Goal: Task Accomplishment & Management: Use online tool/utility

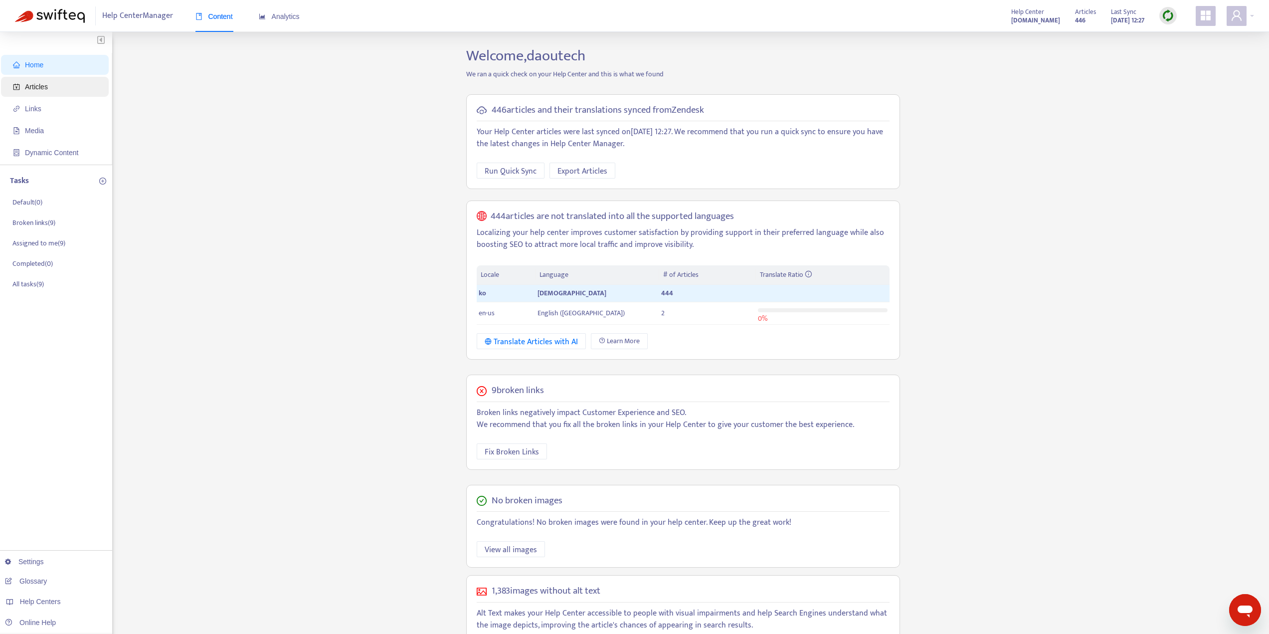
click at [54, 90] on span "Articles" at bounding box center [57, 87] width 88 height 20
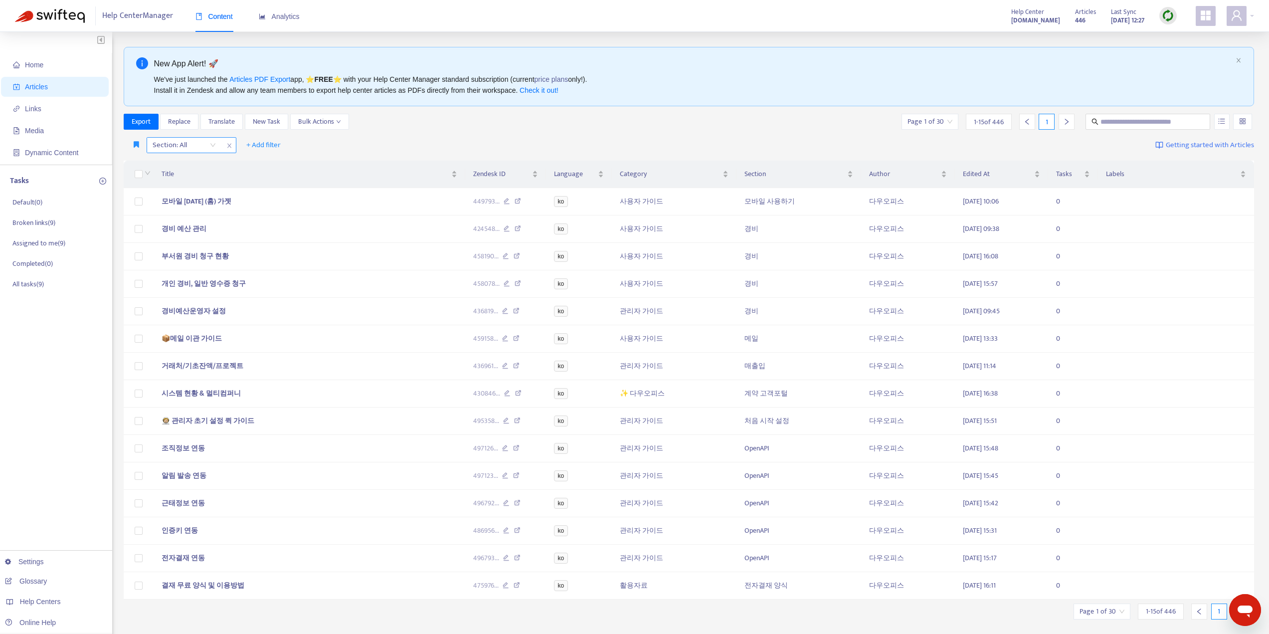
click at [181, 144] on div at bounding box center [179, 145] width 60 height 12
paste input "**********"
type input "**********"
click at [418, 143] on div "Section: All + Add filter Getting started with Articles" at bounding box center [689, 145] width 1131 height 23
click at [184, 150] on div at bounding box center [179, 145] width 60 height 12
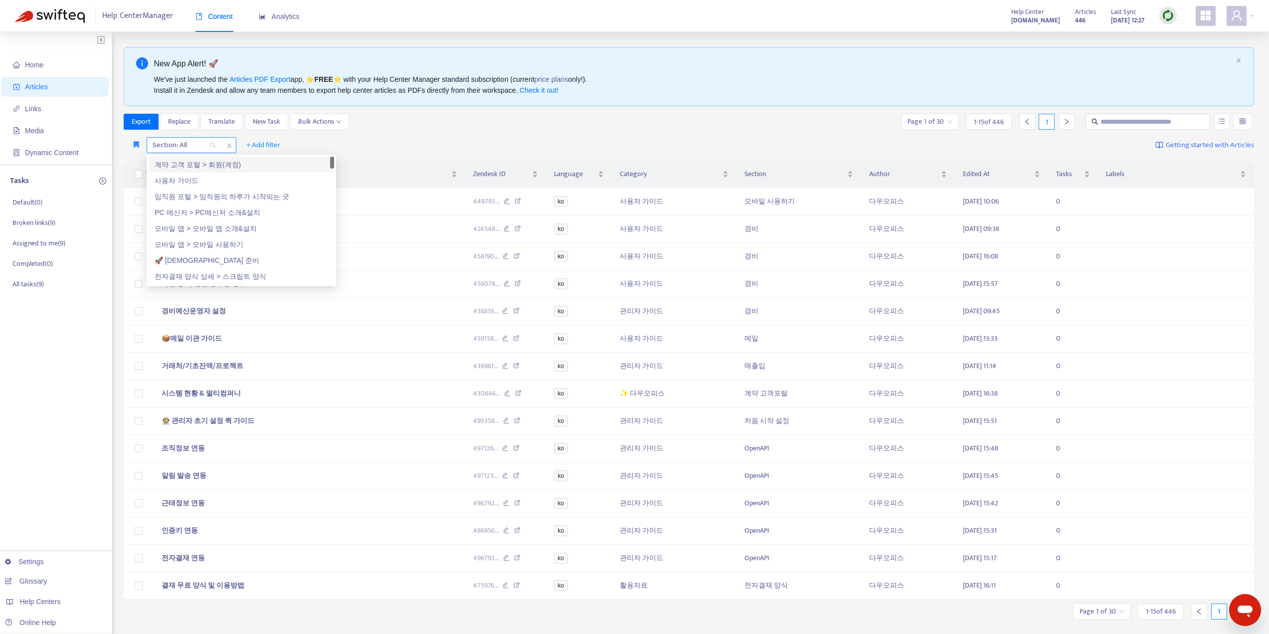
paste input "**********"
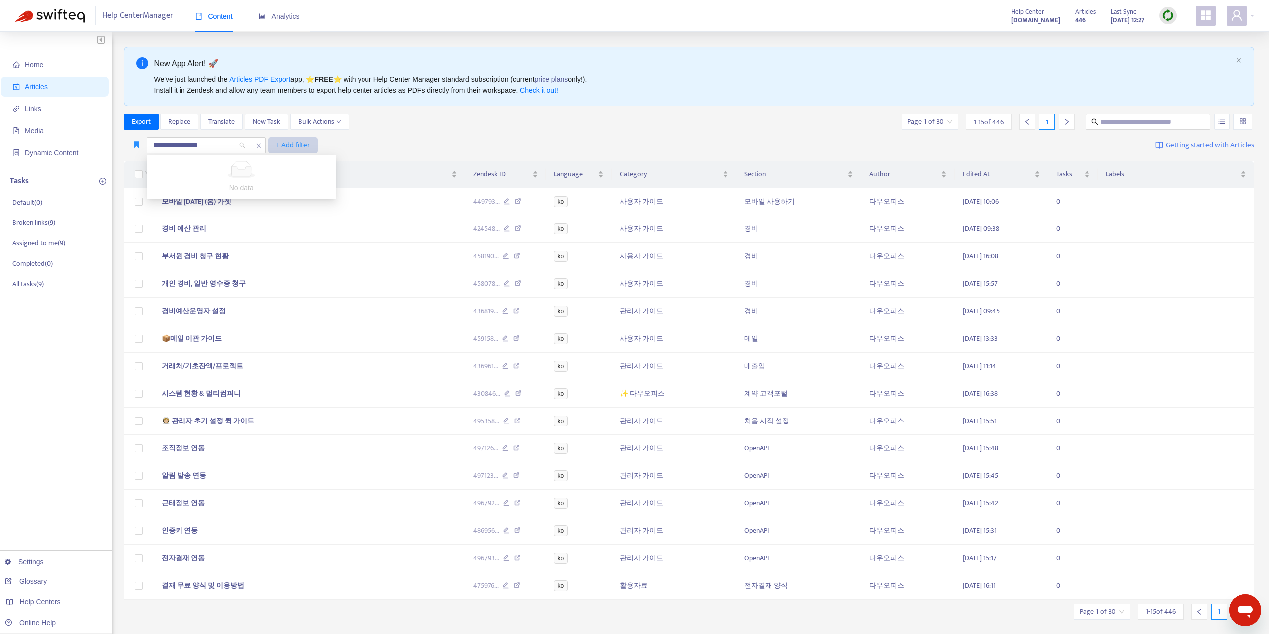
drag, startPoint x: 194, startPoint y: 145, endPoint x: 307, endPoint y: 145, distance: 112.7
click at [307, 145] on div "**********" at bounding box center [221, 145] width 194 height 16
type input "******"
click at [212, 147] on div "사용자 초기" at bounding box center [184, 145] width 74 height 15
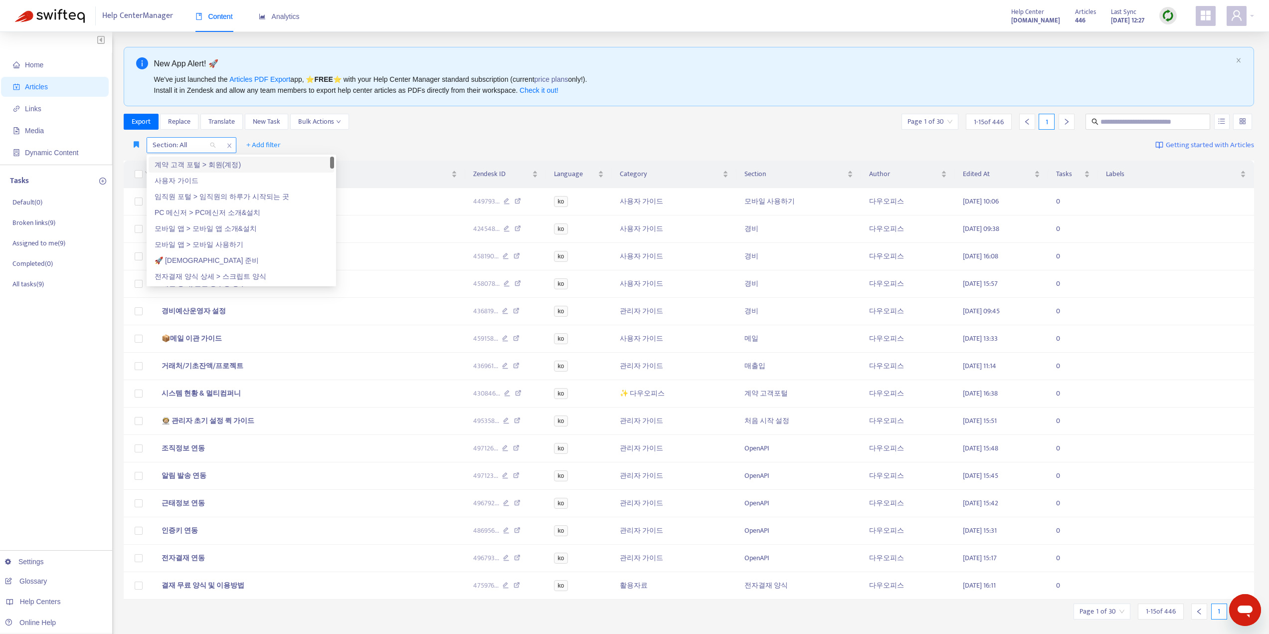
click at [171, 148] on div at bounding box center [179, 145] width 60 height 12
type input "*"
type input "*****"
click at [358, 137] on div "퀵 가이드 + Add filter Getting started with Articles" at bounding box center [689, 145] width 1131 height 23
click at [358, 137] on div "Section: All + Add filter Getting started with Articles" at bounding box center [689, 145] width 1131 height 23
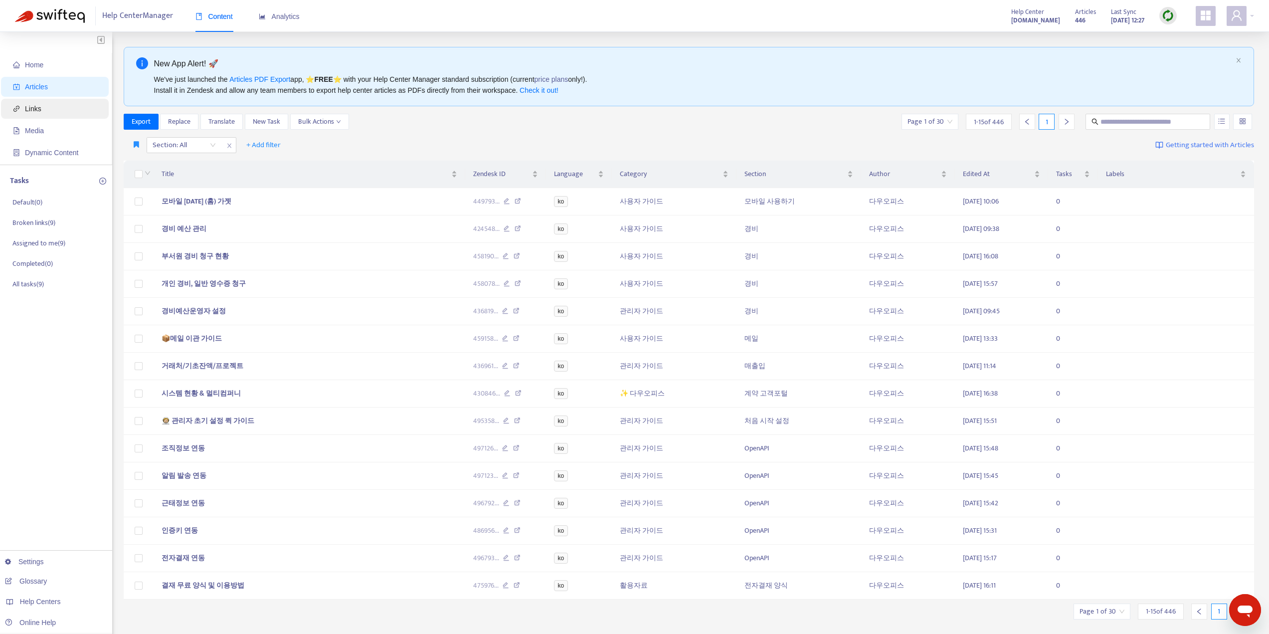
click at [29, 111] on span "Links" at bounding box center [33, 109] width 16 height 8
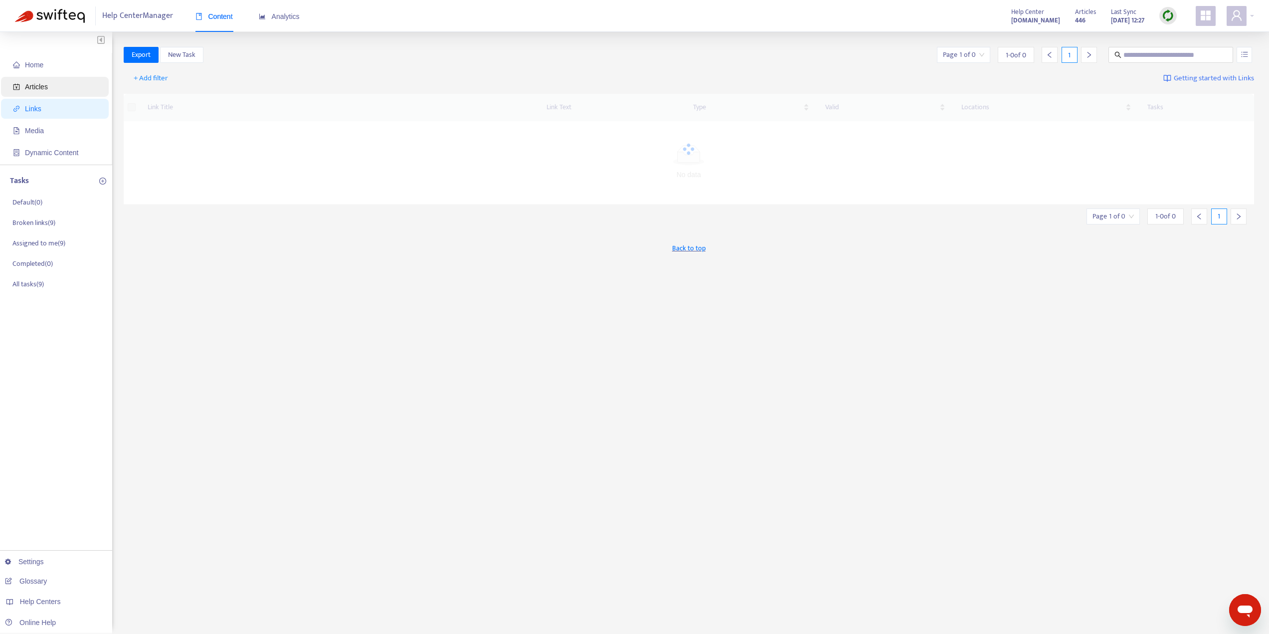
click at [31, 94] on span "Articles" at bounding box center [57, 87] width 88 height 20
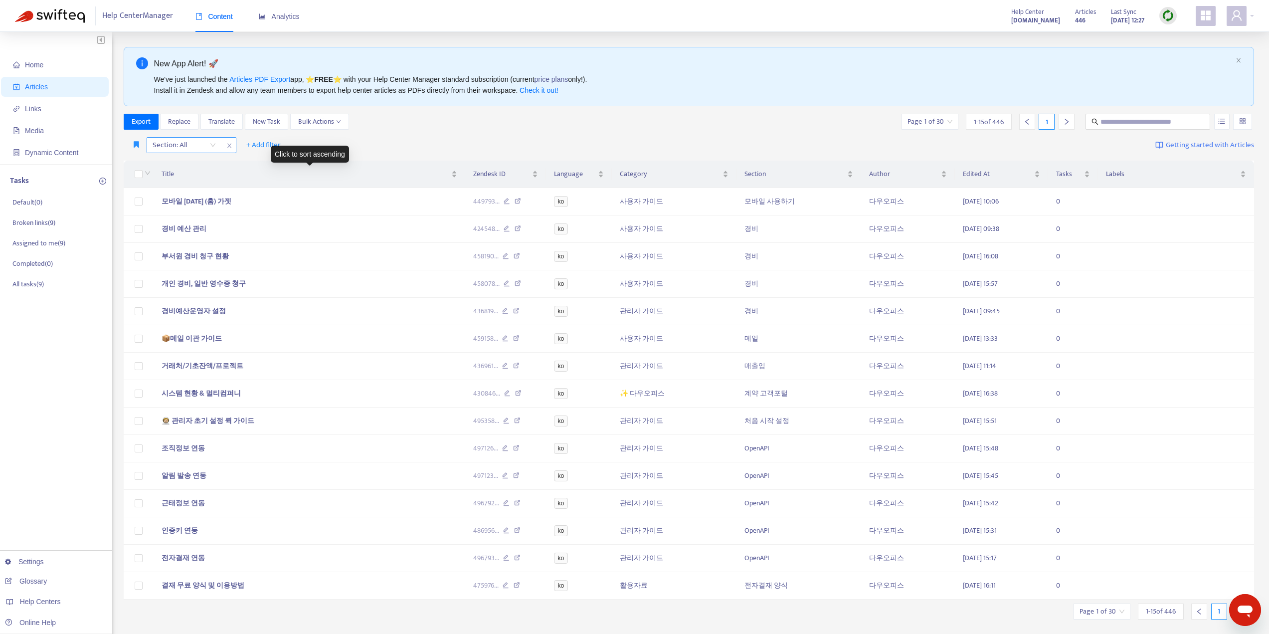
click at [196, 140] on div at bounding box center [179, 145] width 60 height 12
click at [182, 182] on div "사용자 가이드" at bounding box center [242, 180] width 174 height 11
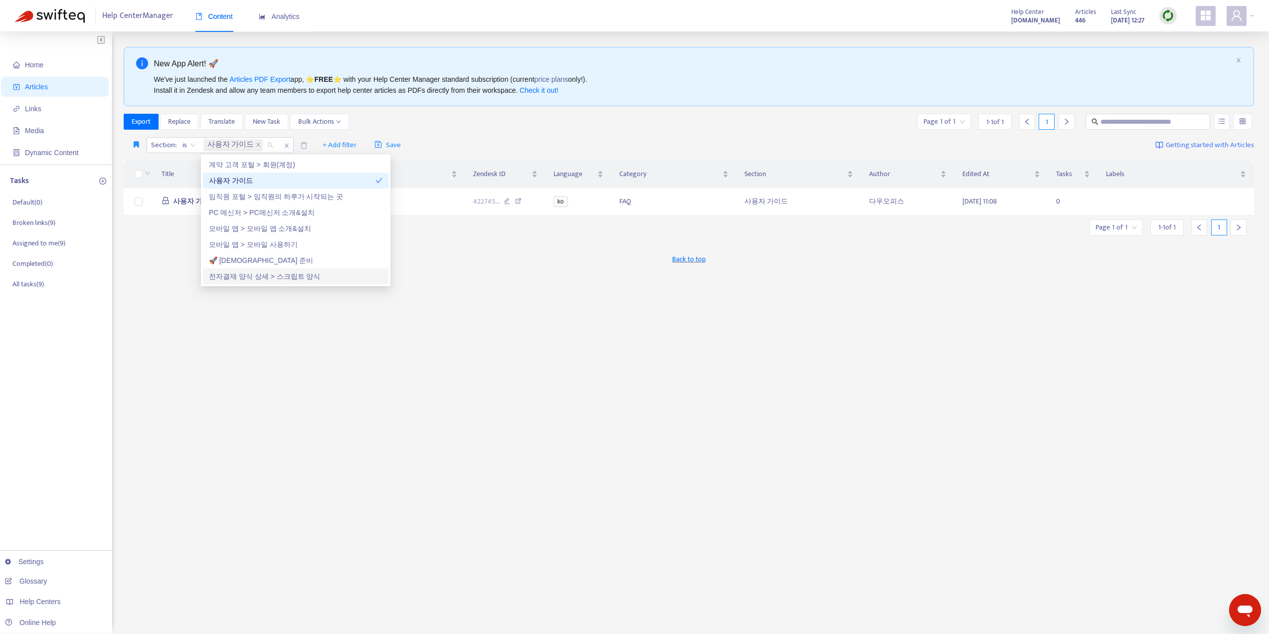
click at [473, 344] on div "New App Alert! 🚀 We've just launched the Articles PDF Export app, ⭐ FREE ⭐️ wit…" at bounding box center [689, 338] width 1131 height 583
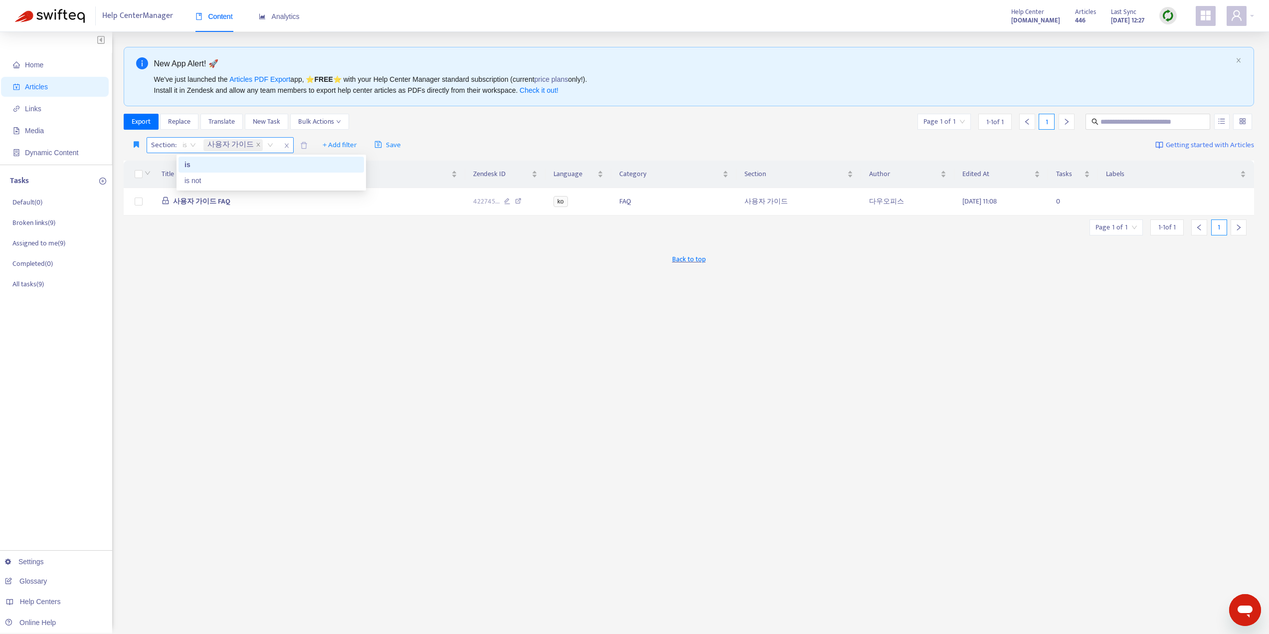
click at [188, 145] on span "is" at bounding box center [189, 145] width 13 height 15
click at [166, 145] on span "Section :" at bounding box center [162, 145] width 31 height 15
click at [284, 147] on icon "close" at bounding box center [287, 146] width 6 height 6
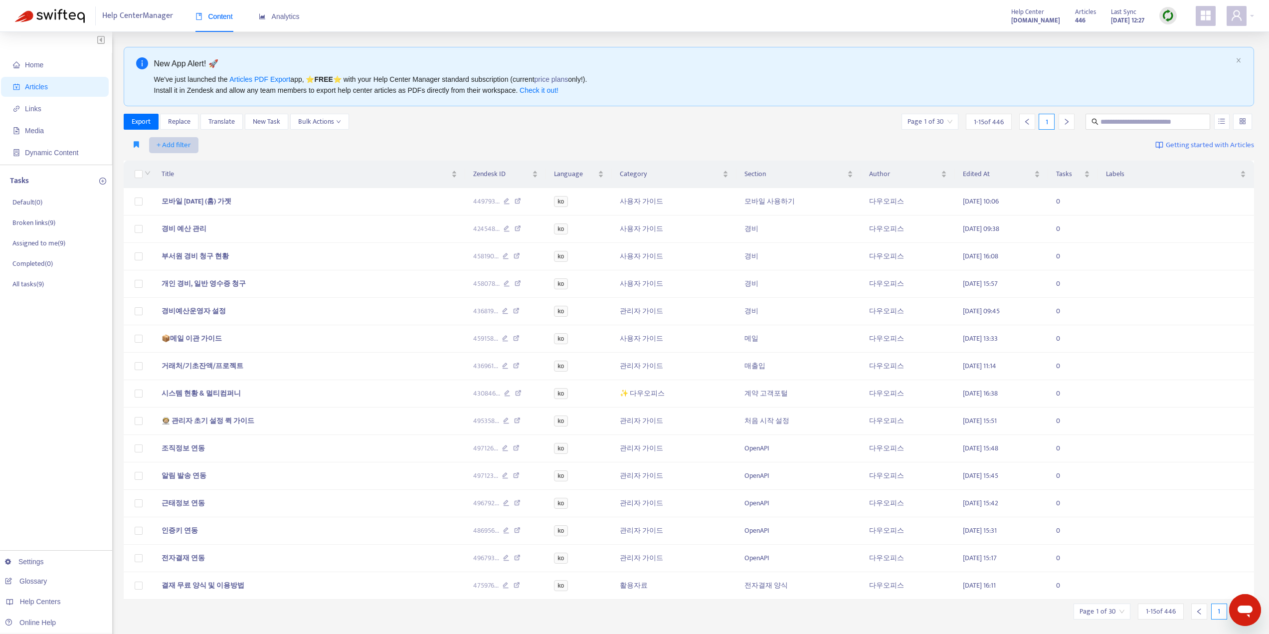
click at [153, 146] on button "+ Add filter" at bounding box center [173, 145] width 49 height 16
click at [175, 216] on span "Category" at bounding box center [188, 212] width 62 height 11
click at [212, 144] on div "Category: All" at bounding box center [184, 145] width 74 height 15
click at [186, 179] on div "사용자 가이드" at bounding box center [242, 180] width 174 height 11
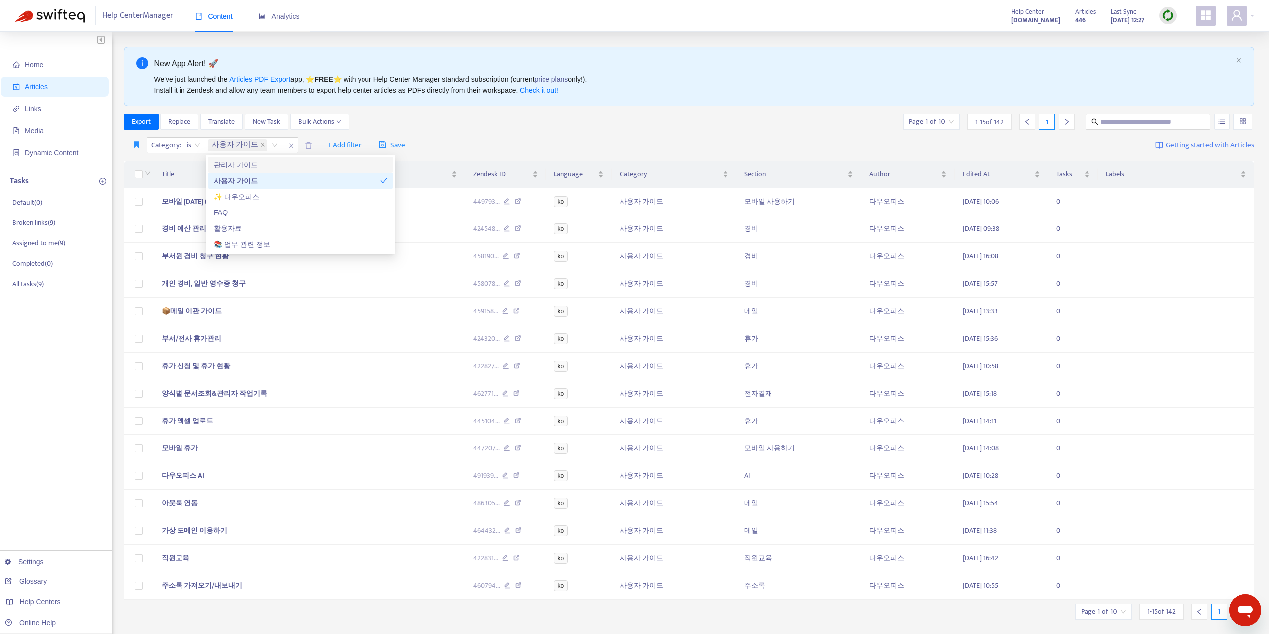
click at [488, 138] on div "Category : is 사용자 가이드 + Add filter Save Getting started with Articles" at bounding box center [689, 145] width 1131 height 23
click at [1162, 15] on img at bounding box center [1168, 15] width 12 height 12
click at [1195, 40] on link "Quick Sync" at bounding box center [1188, 35] width 42 height 11
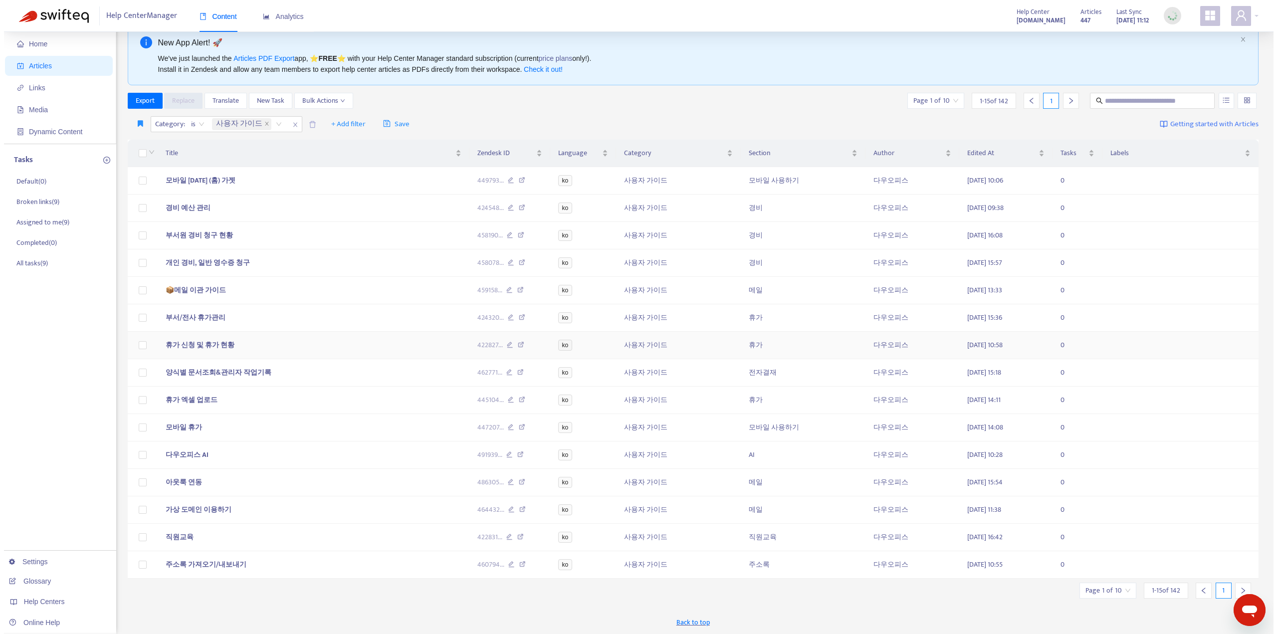
scroll to position [32, 0]
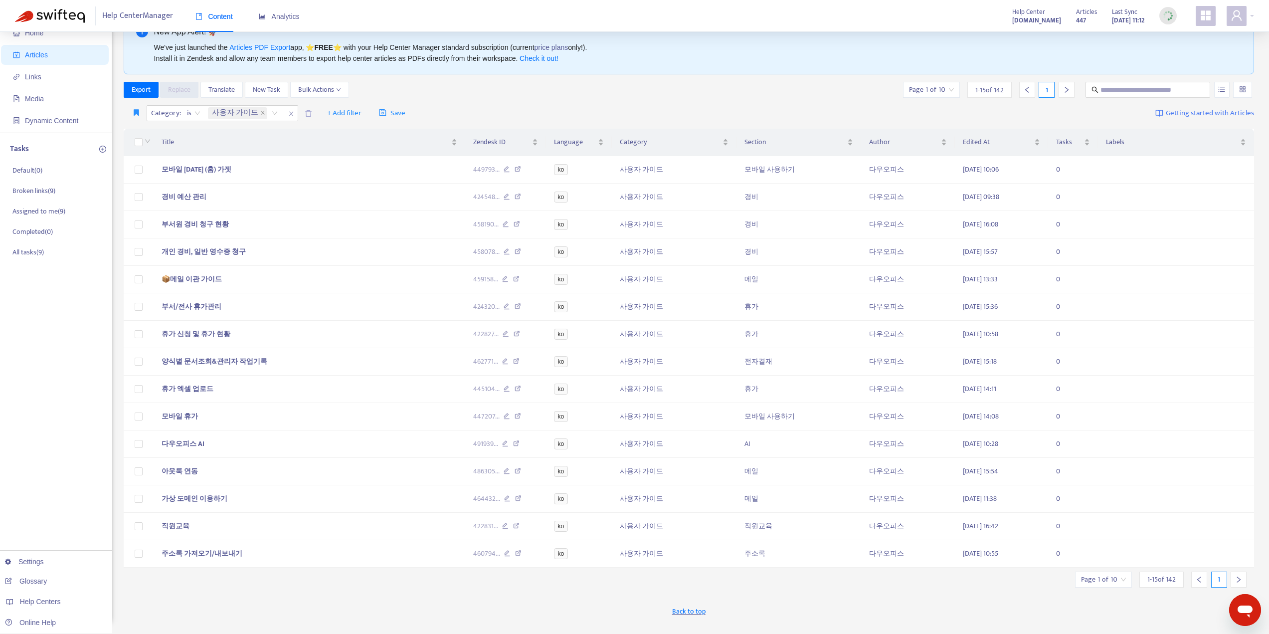
click at [1238, 583] on icon "right" at bounding box center [1238, 579] width 7 height 7
click at [1205, 587] on div at bounding box center [1199, 579] width 16 height 16
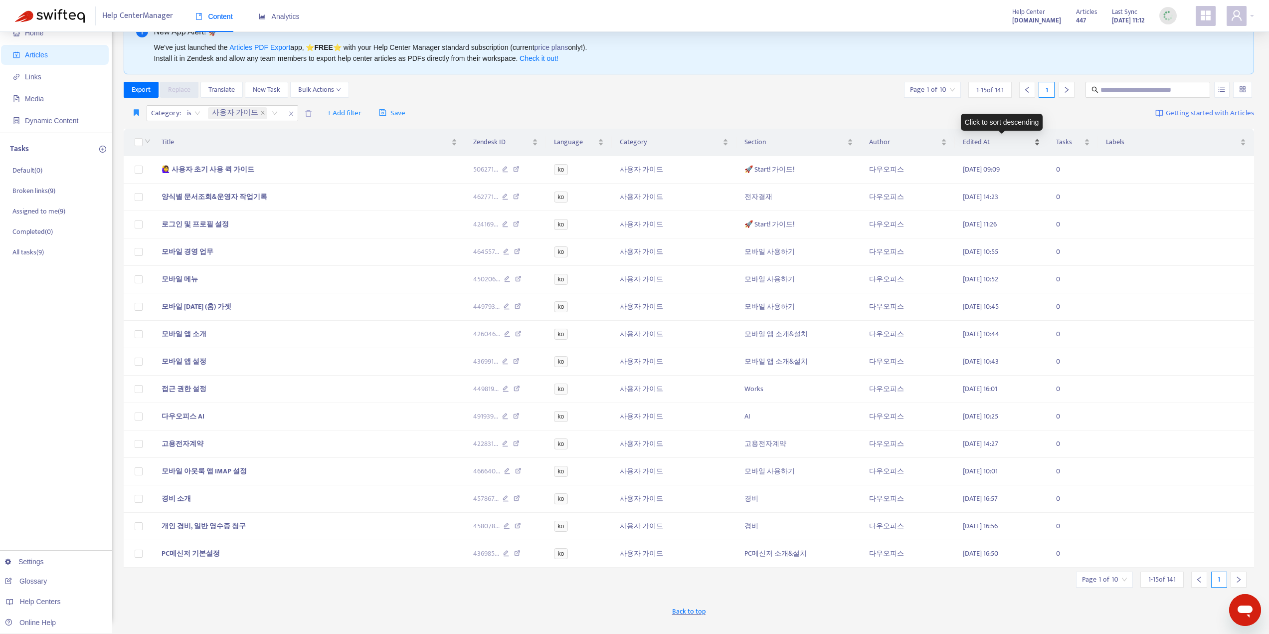
click at [987, 144] on span "Edited At" at bounding box center [998, 142] width 70 height 11
click at [252, 167] on td "🙋‍♀️ 사용자 초기 사용 퀵 가이드" at bounding box center [310, 169] width 312 height 27
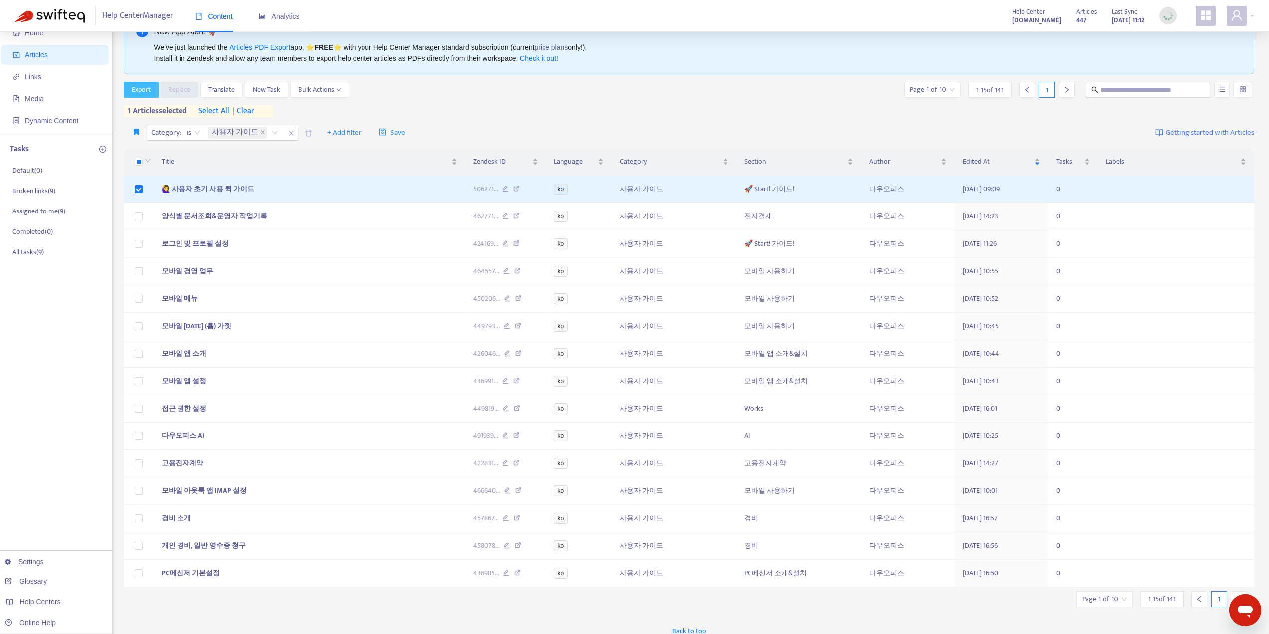
click at [135, 86] on span "Export" at bounding box center [141, 89] width 19 height 11
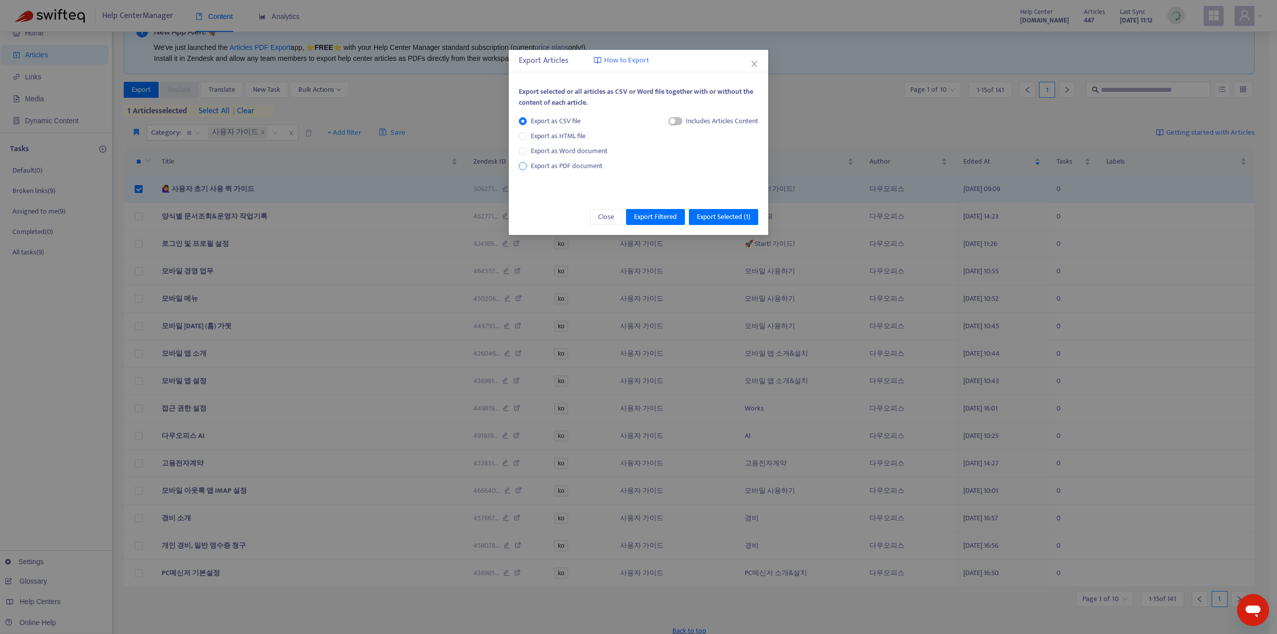
click at [559, 163] on span "Export as PDF document" at bounding box center [567, 165] width 72 height 11
click at [710, 217] on span "Export Selected ( 1 )" at bounding box center [723, 216] width 53 height 11
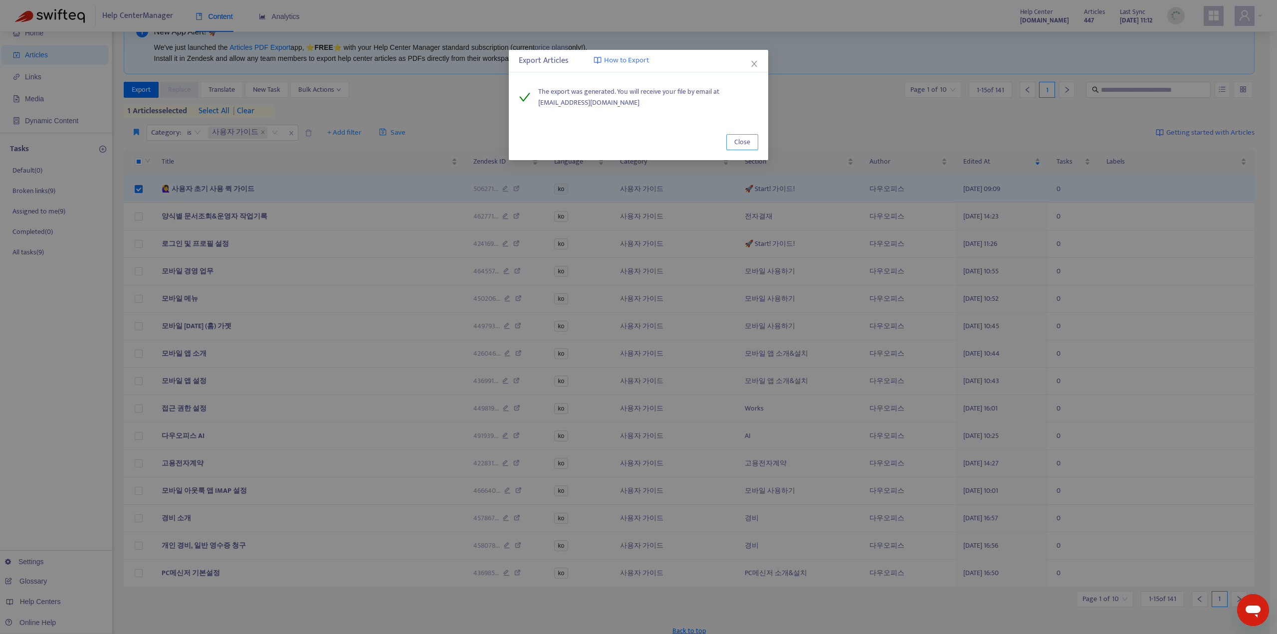
click at [736, 141] on span "Close" at bounding box center [742, 142] width 16 height 11
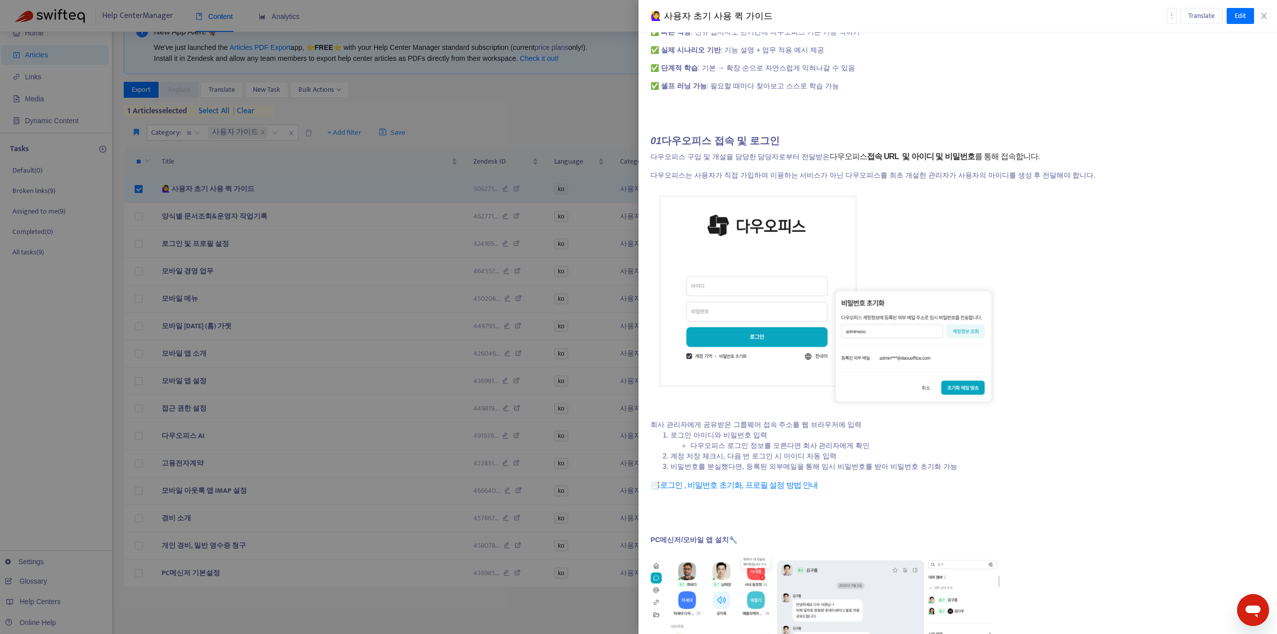
scroll to position [0, 0]
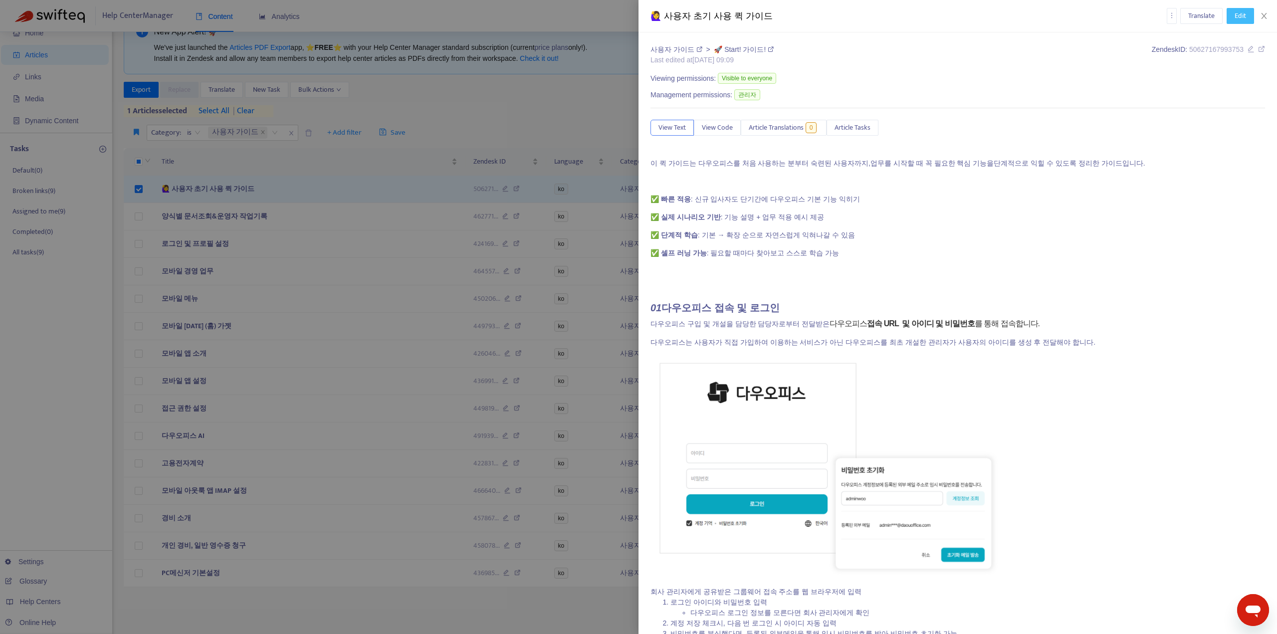
click at [1234, 15] on span "Edit" at bounding box center [1239, 15] width 11 height 11
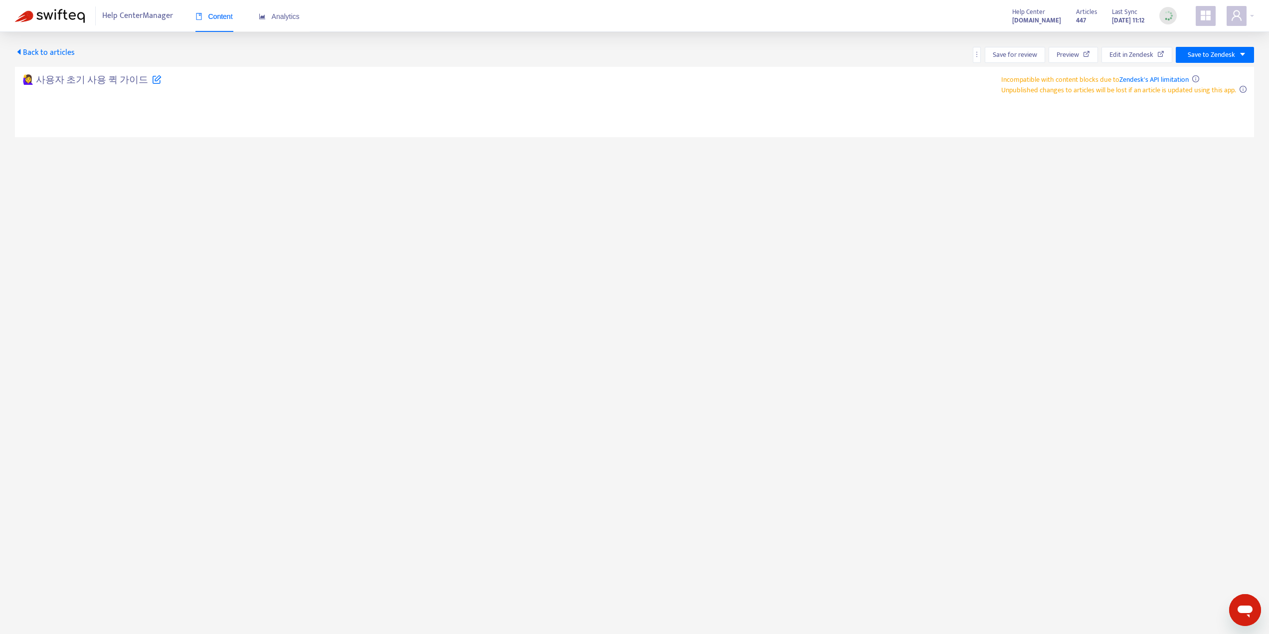
type textarea "**********"
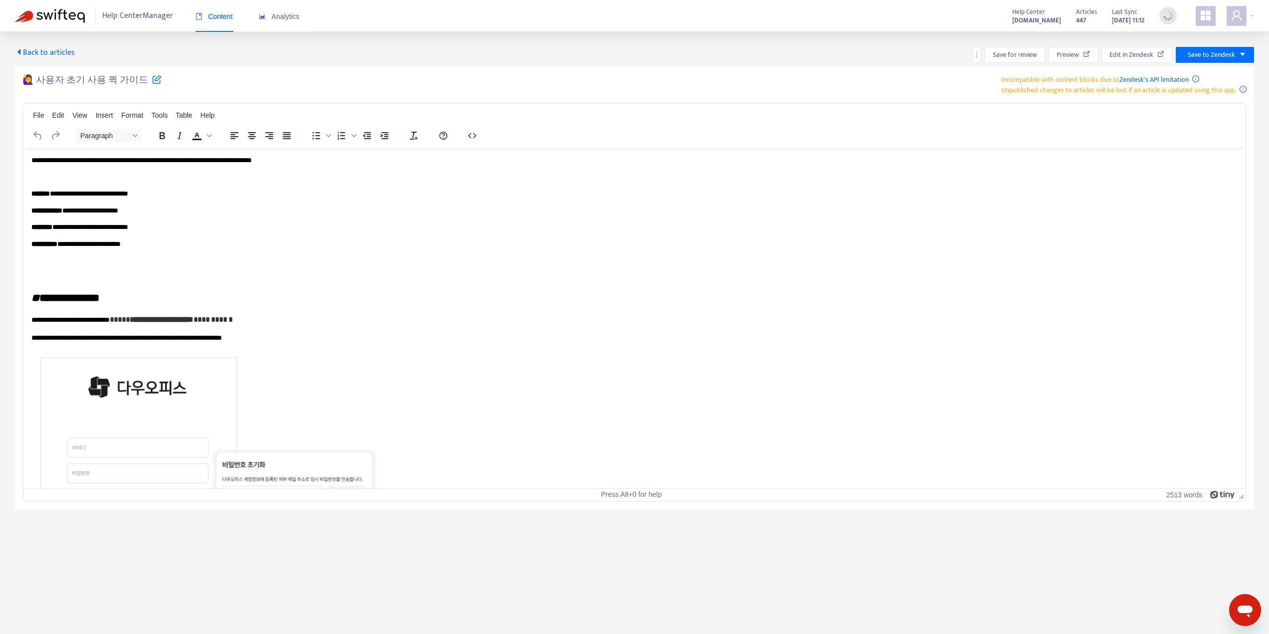
click at [159, 248] on p "**********" at bounding box center [630, 244] width 1199 height 10
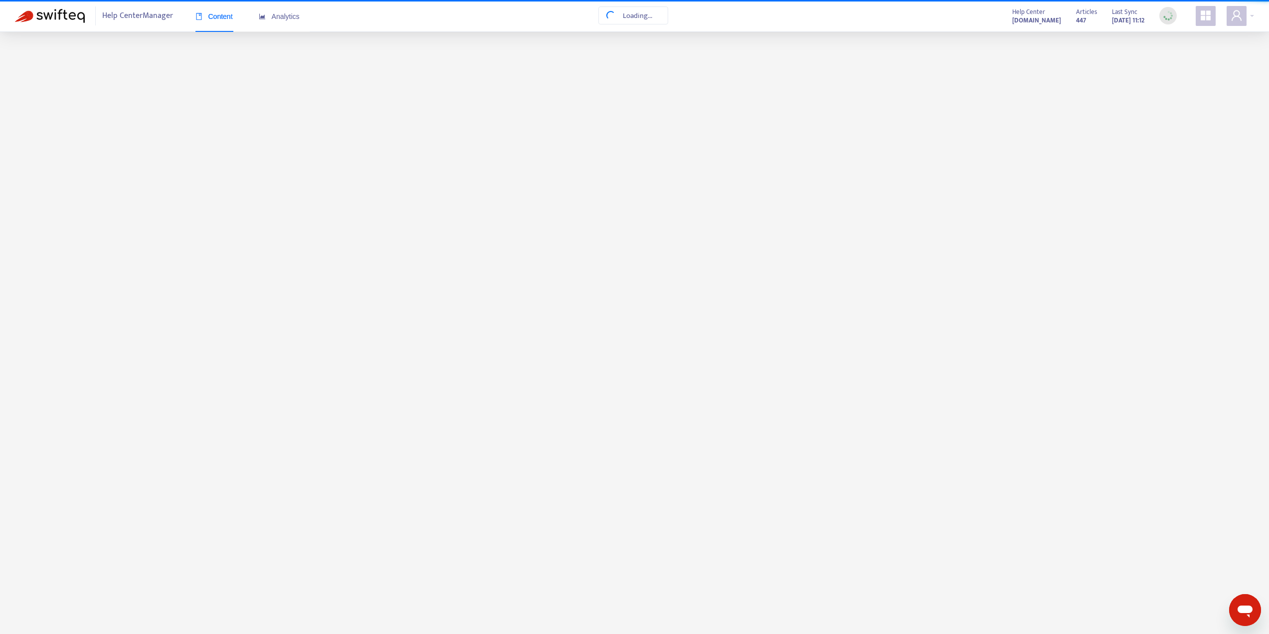
scroll to position [32, 0]
